Goal: Download file/media

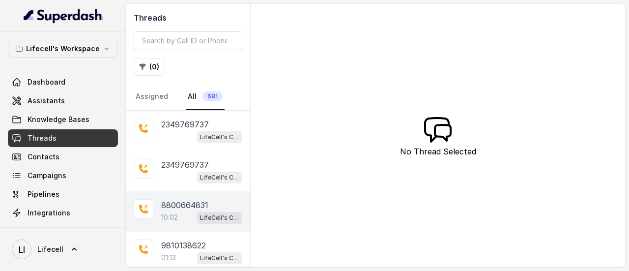
click at [195, 201] on p "8800664831" at bounding box center [184, 205] width 47 height 12
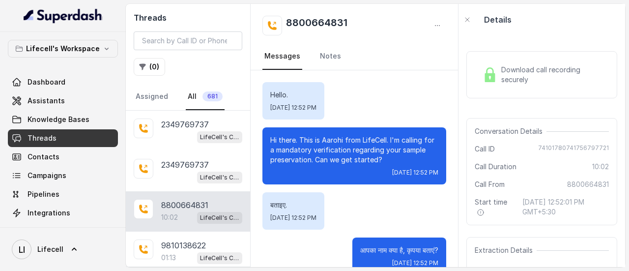
click at [531, 73] on span "Download call recording securely" at bounding box center [553, 75] width 104 height 20
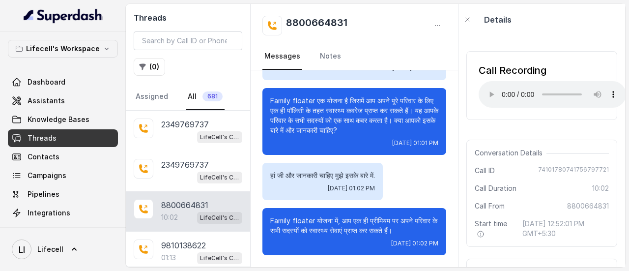
scroll to position [5011, 0]
